Goal: Task Accomplishment & Management: Complete application form

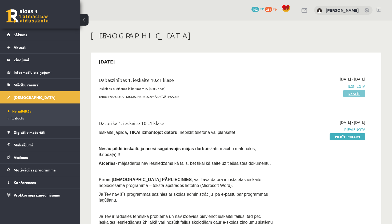
click at [352, 93] on link "Skatīt" at bounding box center [354, 93] width 22 height 7
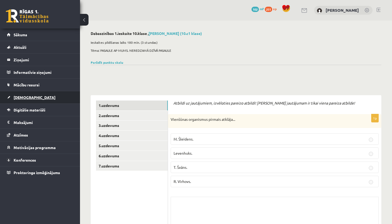
click at [16, 99] on span "[DEMOGRAPHIC_DATA]" at bounding box center [35, 97] width 42 height 5
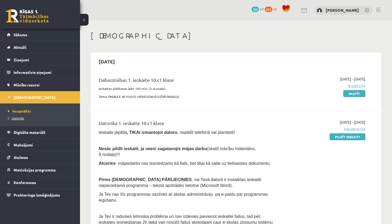
click at [19, 118] on span "Izlabotās" at bounding box center [16, 118] width 16 height 4
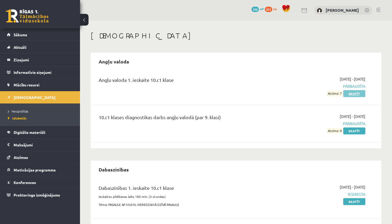
click at [353, 94] on link "Skatīt" at bounding box center [354, 93] width 22 height 7
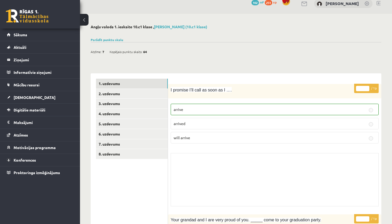
scroll to position [9, 0]
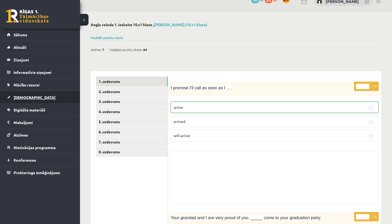
click at [19, 97] on span "[DEMOGRAPHIC_DATA]" at bounding box center [35, 97] width 42 height 5
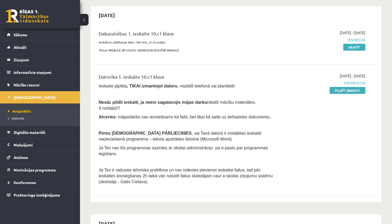
scroll to position [49, 0]
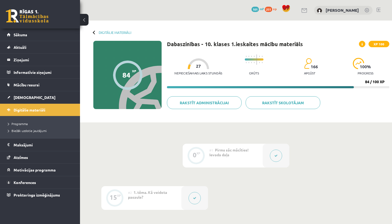
scroll to position [122, 0]
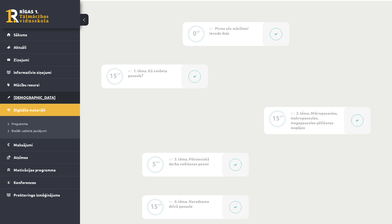
click at [21, 97] on span "[DEMOGRAPHIC_DATA]" at bounding box center [35, 97] width 42 height 5
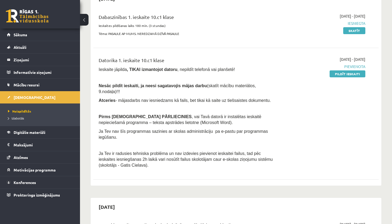
scroll to position [64, 0]
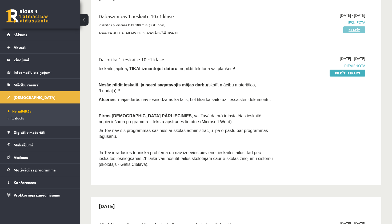
click at [360, 30] on link "Skatīt" at bounding box center [354, 29] width 22 height 7
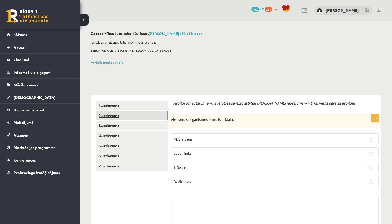
click at [119, 115] on link "2.uzdevums" at bounding box center [132, 116] width 72 height 10
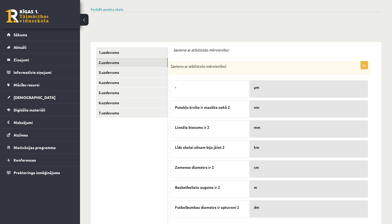
scroll to position [74, 0]
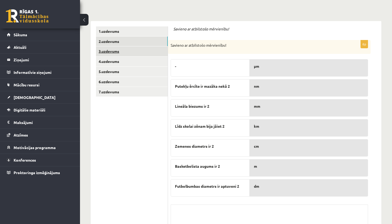
click at [113, 50] on link "3.uzdevums" at bounding box center [132, 51] width 72 height 10
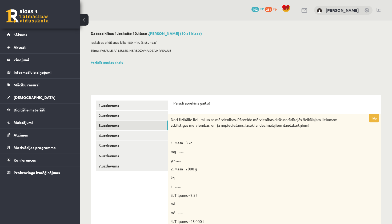
scroll to position [0, 0]
click at [26, 98] on span "[DEMOGRAPHIC_DATA]" at bounding box center [35, 97] width 42 height 5
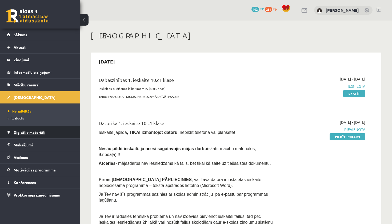
click at [25, 133] on span "Digitālie materiāli" at bounding box center [30, 132] width 32 height 5
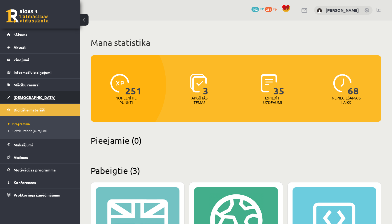
click at [20, 95] on span "[DEMOGRAPHIC_DATA]" at bounding box center [35, 97] width 42 height 5
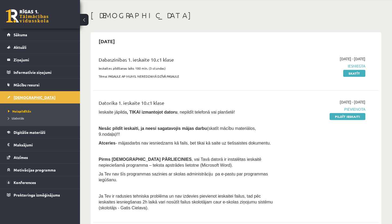
scroll to position [26, 0]
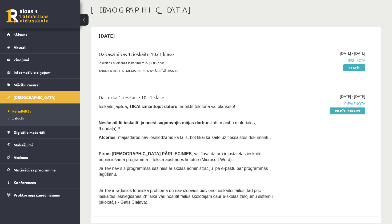
click at [340, 109] on link "Pildīt ieskaiti" at bounding box center [348, 110] width 36 height 7
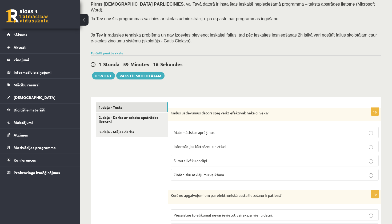
scroll to position [93, 0]
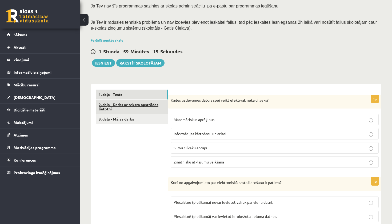
click at [120, 100] on link "2. daļa - Darbs ar teksta apstrādes lietotni" at bounding box center [132, 107] width 72 height 14
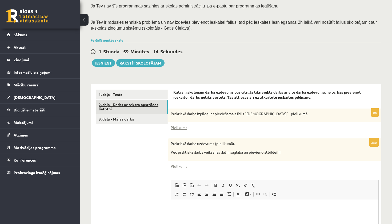
scroll to position [0, 0]
click at [123, 114] on link "3. daļa - Mājas darbs" at bounding box center [132, 119] width 72 height 10
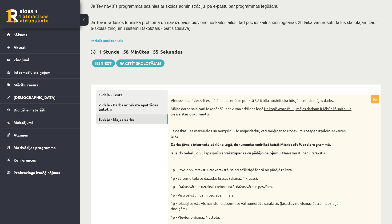
scroll to position [94, 0]
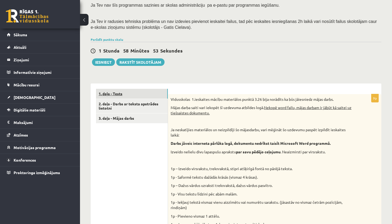
click at [116, 89] on link "1. daļa - Tests" at bounding box center [132, 94] width 72 height 10
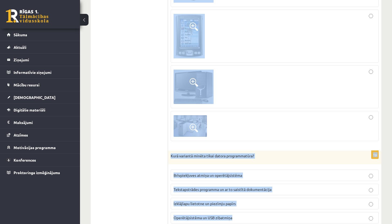
scroll to position [1590, 0]
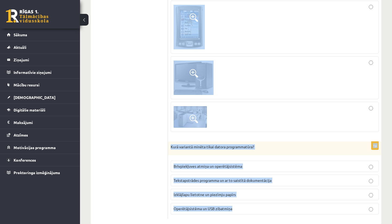
drag, startPoint x: 171, startPoint y: 91, endPoint x: 274, endPoint y: 224, distance: 167.3
copy form "Kādus uzdevumus dators spēj veikt efektīvāk nekā cilvēks? Matemātiskus aprēķinu…"
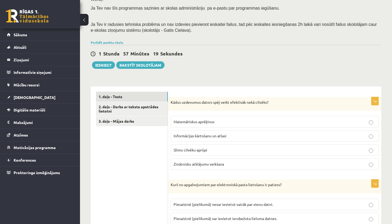
scroll to position [118, 0]
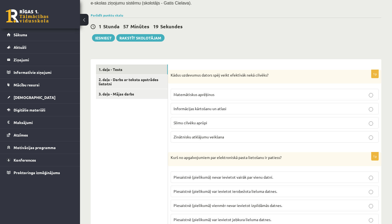
click at [202, 106] on span "Informācijas kārtošanu un atlasi" at bounding box center [200, 108] width 53 height 5
click at [202, 120] on span "Slimu cilvēku aprūpi" at bounding box center [191, 122] width 34 height 5
click at [206, 106] on span "Informācijas kārtošanu un atlasi" at bounding box center [200, 108] width 53 height 5
click at [233, 92] on p "Matemātiskus aprēķinus" at bounding box center [275, 95] width 202 height 6
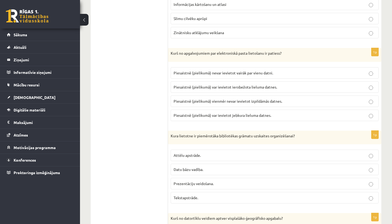
scroll to position [238, 0]
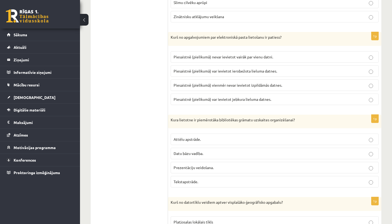
click at [232, 68] on p "Piesaistnē (pielikumā) var ievietot ierobežota lieluma datnes." at bounding box center [275, 71] width 202 height 6
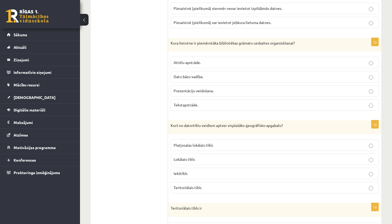
scroll to position [322, 0]
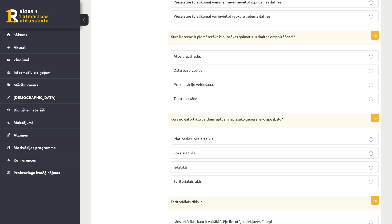
click at [187, 68] on span "Datu bāzu vadība." at bounding box center [189, 70] width 30 height 5
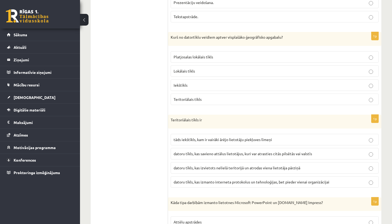
scroll to position [404, 0]
click at [200, 93] on label "Teritoriālais tīkls" at bounding box center [275, 98] width 208 height 11
drag, startPoint x: 200, startPoint y: 88, endPoint x: 200, endPoint y: 92, distance: 3.7
click at [200, 96] on span "Teritoriālais tīkls" at bounding box center [188, 98] width 28 height 5
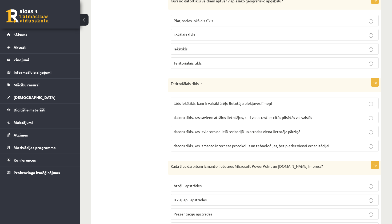
scroll to position [443, 0]
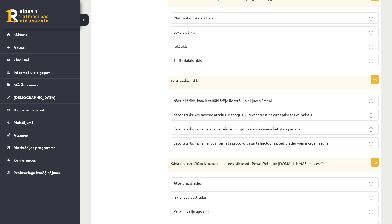
click at [190, 112] on span "datoru tīkls, kas savieno attālus lietotājus, kuri var atrasties citās pilsētās…" at bounding box center [243, 114] width 138 height 5
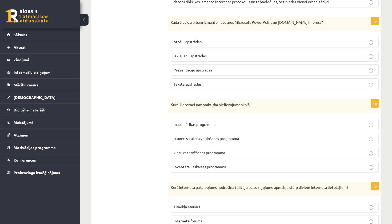
scroll to position [584, 0]
click at [184, 65] on label "Prezentāciju apstrādes" at bounding box center [275, 70] width 208 height 11
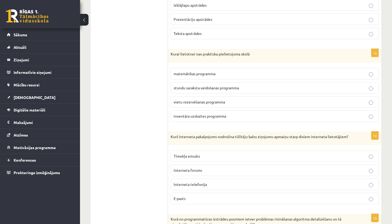
scroll to position [651, 0]
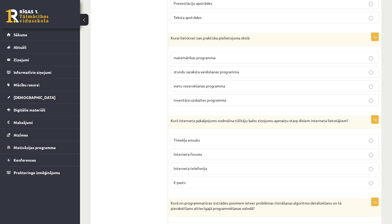
click at [183, 81] on label "vietu rezervēšanas programma" at bounding box center [275, 85] width 208 height 11
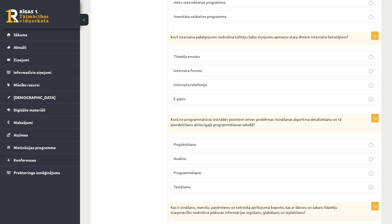
scroll to position [745, 0]
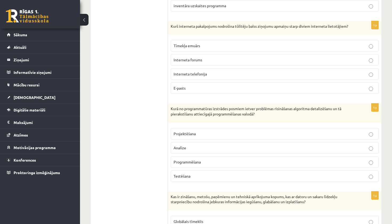
click at [174, 69] on label "Interneta telefonija" at bounding box center [275, 73] width 208 height 11
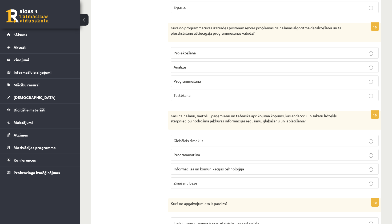
scroll to position [829, 0]
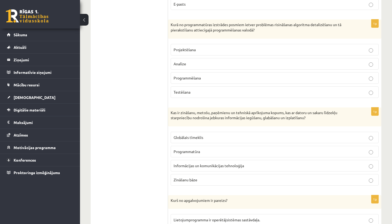
click at [190, 75] on span "Programmēšana" at bounding box center [187, 77] width 27 height 5
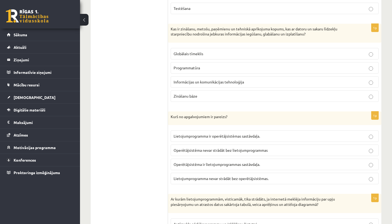
scroll to position [912, 0]
click at [190, 80] on span "Informācijas un komunikācijas tehnoloģija" at bounding box center [209, 82] width 70 height 5
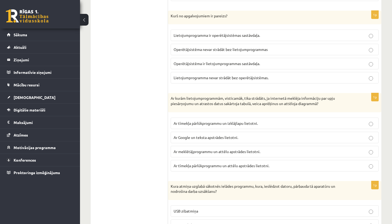
scroll to position [1013, 0]
click at [202, 76] on span "Lietojumprogramma nevar strādāt bez operētājsistēmas." at bounding box center [221, 78] width 95 height 5
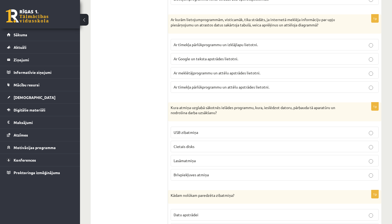
scroll to position [1092, 0]
click at [194, 85] on span "Ar tīmekļa pārlūkprogrammu un attēlu apstrādes lietotni." at bounding box center [222, 87] width 96 height 5
click at [199, 43] on span "Ar tīmekļa pārlūkprogrammu un izklājlapu lietotni." at bounding box center [216, 45] width 84 height 5
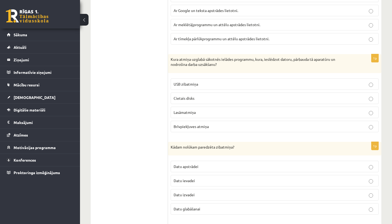
scroll to position [1141, 0]
click at [210, 95] on p "Cietais disks" at bounding box center [275, 98] width 202 height 6
click at [183, 110] on span "Lasāmatmiņa" at bounding box center [185, 112] width 22 height 5
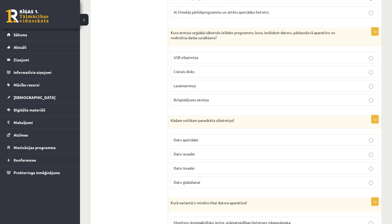
scroll to position [1157, 0]
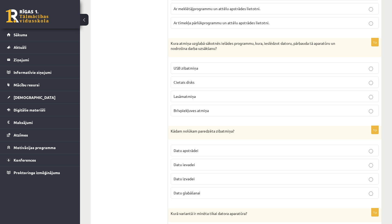
click at [193, 187] on label "Datu glabāšanai" at bounding box center [275, 192] width 208 height 11
click at [213, 65] on p "USB zibatmiņa" at bounding box center [275, 68] width 202 height 6
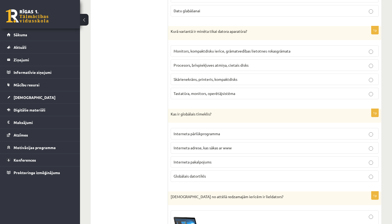
scroll to position [1339, 0]
click at [178, 62] on p "Procesors, brīvpiekļuves atmiņa, cietais disks" at bounding box center [275, 65] width 202 height 6
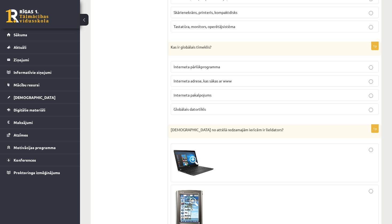
scroll to position [1405, 0]
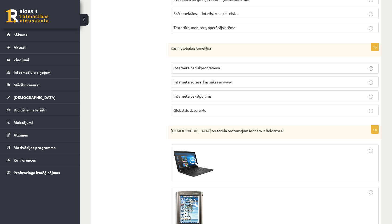
click at [198, 76] on label "Interneta adrese, kas sākas ar www" at bounding box center [275, 81] width 208 height 11
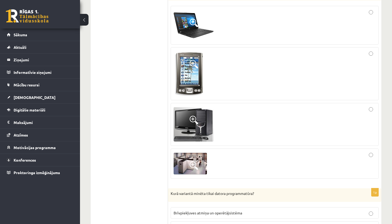
scroll to position [1561, 0]
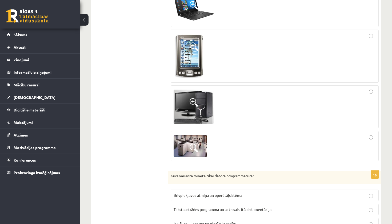
click at [189, 137] on img at bounding box center [190, 146] width 33 height 22
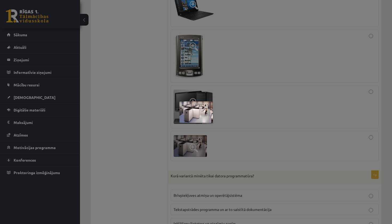
click at [139, 106] on div at bounding box center [196, 112] width 392 height 224
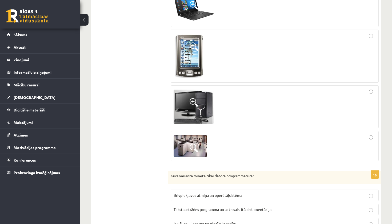
click at [373, 134] on div at bounding box center [275, 146] width 202 height 24
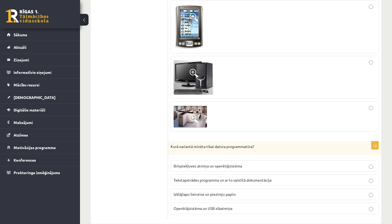
scroll to position [1590, 0]
click at [178, 175] on label "Tekstapstrādes programma un ar to saistītā dokumentācija" at bounding box center [275, 180] width 208 height 11
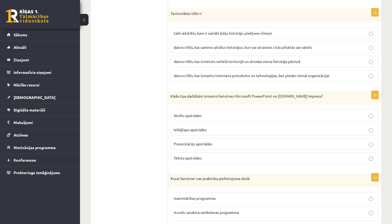
scroll to position [510, 0]
click at [222, 127] on p "Izklājlapu apstrādes" at bounding box center [275, 130] width 202 height 6
click at [222, 141] on p "Prezentāciju apstrādes" at bounding box center [275, 144] width 202 height 6
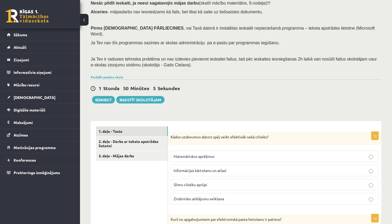
scroll to position [58, 0]
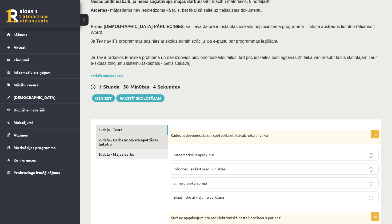
click at [143, 135] on link "2. daļa - Darbs ar teksta apstrādes lietotni" at bounding box center [132, 142] width 72 height 14
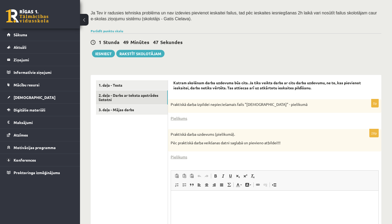
scroll to position [103, 0]
click at [180, 115] on link "Pielikums" at bounding box center [179, 118] width 17 height 6
click at [324, 206] on html at bounding box center [275, 198] width 208 height 16
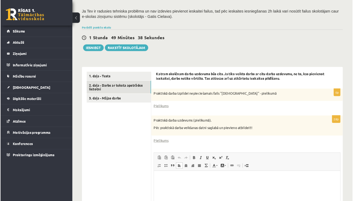
scroll to position [108, 0]
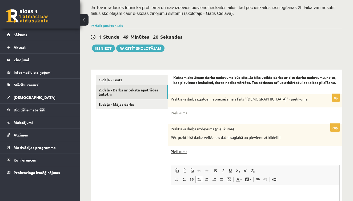
click at [180, 154] on link "Pielikums" at bounding box center [179, 152] width 17 height 6
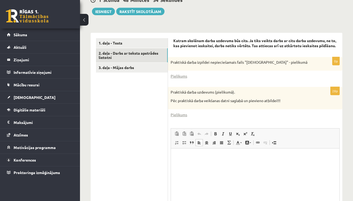
scroll to position [155, 0]
